Goal: Task Accomplishment & Management: Manage account settings

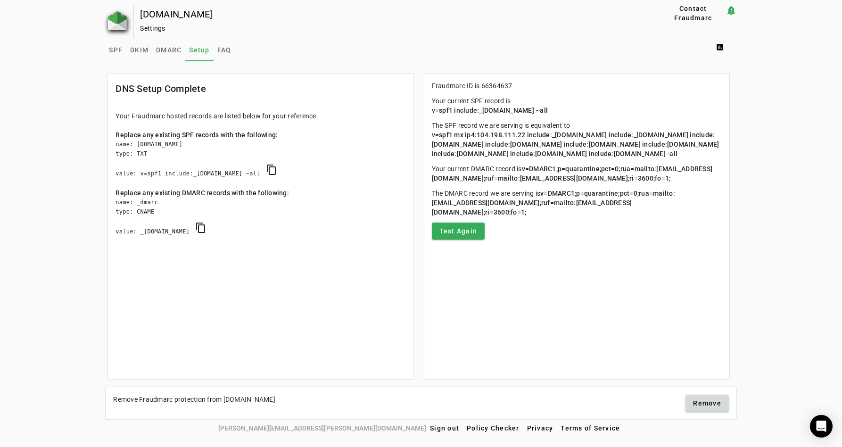
click at [114, 19] on img at bounding box center [117, 20] width 19 height 19
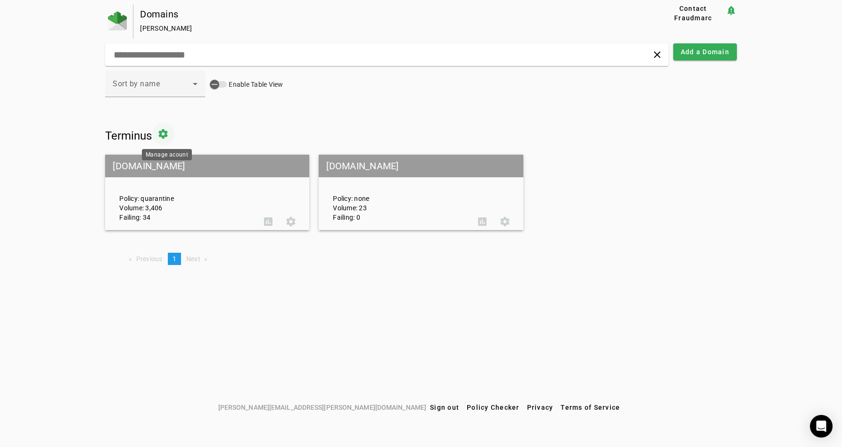
click at [170, 136] on span at bounding box center [163, 134] width 23 height 23
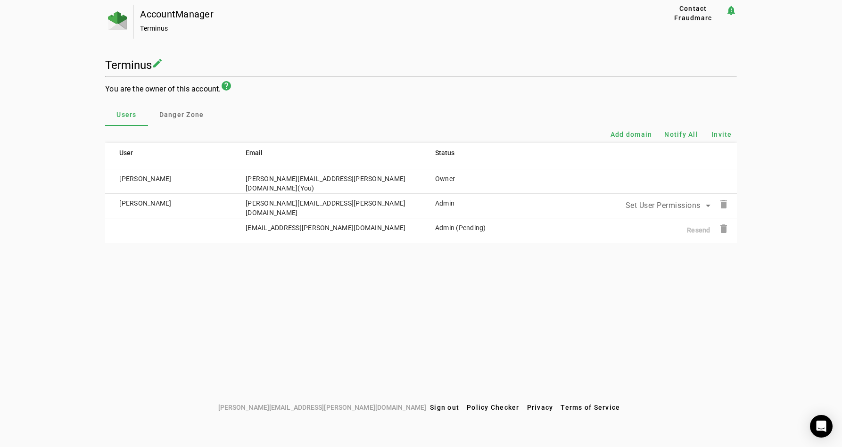
click at [700, 229] on b "Resend" at bounding box center [698, 230] width 24 height 8
click at [702, 231] on b "Resend" at bounding box center [698, 230] width 24 height 8
click at [299, 227] on td "[EMAIL_ADDRESS][PERSON_NAME][DOMAIN_NAME]" at bounding box center [325, 230] width 189 height 25
click at [482, 230] on td "Admin (Pending)" at bounding box center [468, 230] width 95 height 25
click at [708, 204] on icon at bounding box center [707, 205] width 5 height 2
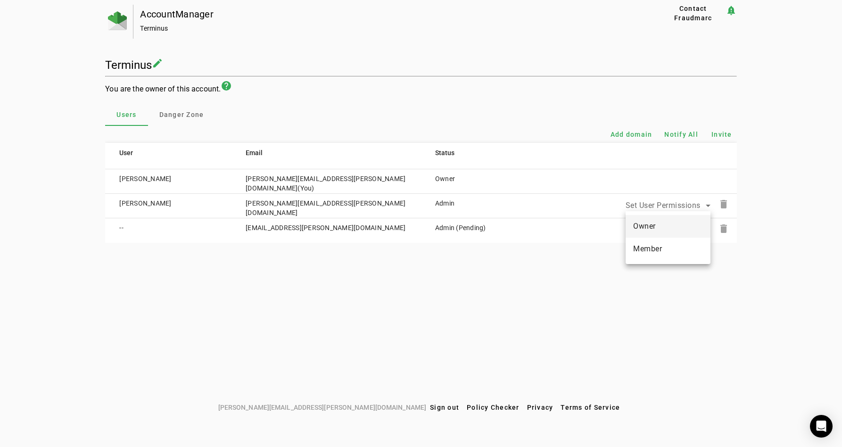
click at [590, 284] on div at bounding box center [421, 223] width 842 height 447
click at [705, 206] on icon at bounding box center [707, 205] width 11 height 11
click at [556, 320] on div at bounding box center [421, 223] width 842 height 447
click at [187, 112] on span "Danger Zone" at bounding box center [181, 114] width 45 height 7
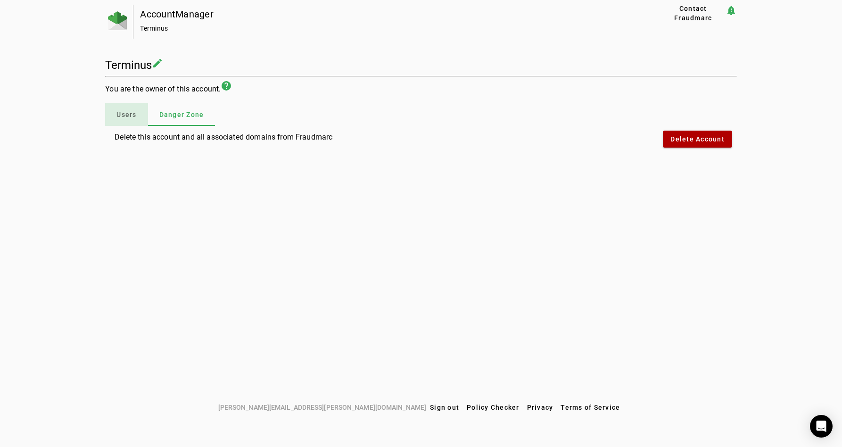
click at [129, 111] on span "Users" at bounding box center [126, 114] width 20 height 7
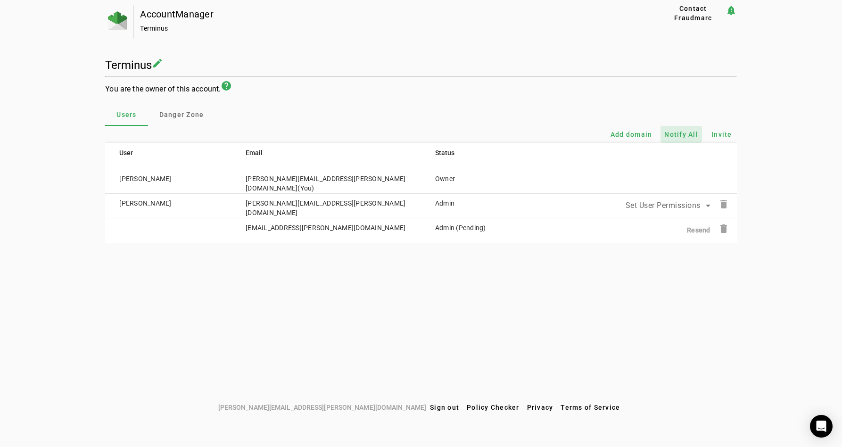
click at [678, 134] on span "Notify All" at bounding box center [681, 134] width 34 height 9
click at [628, 132] on span "Add domain" at bounding box center [631, 134] width 42 height 9
click at [686, 204] on span "Set User Permissions" at bounding box center [662, 205] width 75 height 9
click at [686, 204] on div at bounding box center [421, 223] width 842 height 447
click at [698, 230] on b "Resend" at bounding box center [698, 230] width 24 height 8
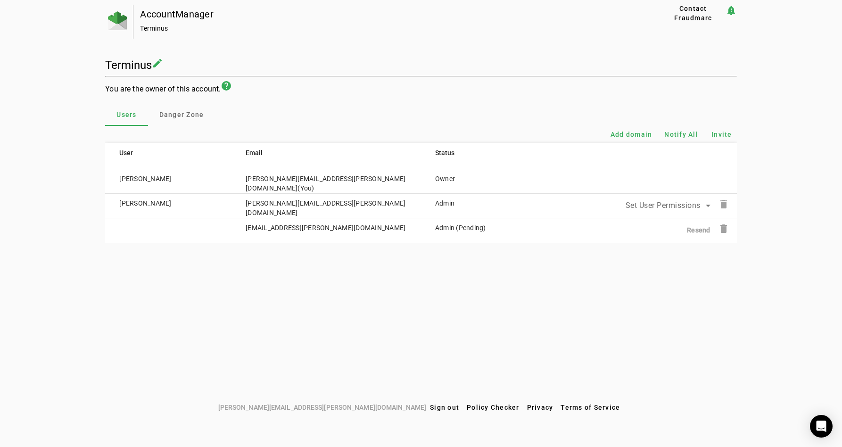
click at [371, 248] on div "AccountManager Terminus Contact Fraudmarc notification_important Terminus creat…" at bounding box center [421, 202] width 842 height 394
drag, startPoint x: 353, startPoint y: 228, endPoint x: 241, endPoint y: 231, distance: 112.2
click at [241, 231] on td "[EMAIL_ADDRESS][PERSON_NAME][DOMAIN_NAME]" at bounding box center [325, 230] width 189 height 25
copy td "[EMAIL_ADDRESS][PERSON_NAME][DOMAIN_NAME]"
